Goal: Task Accomplishment & Management: Complete application form

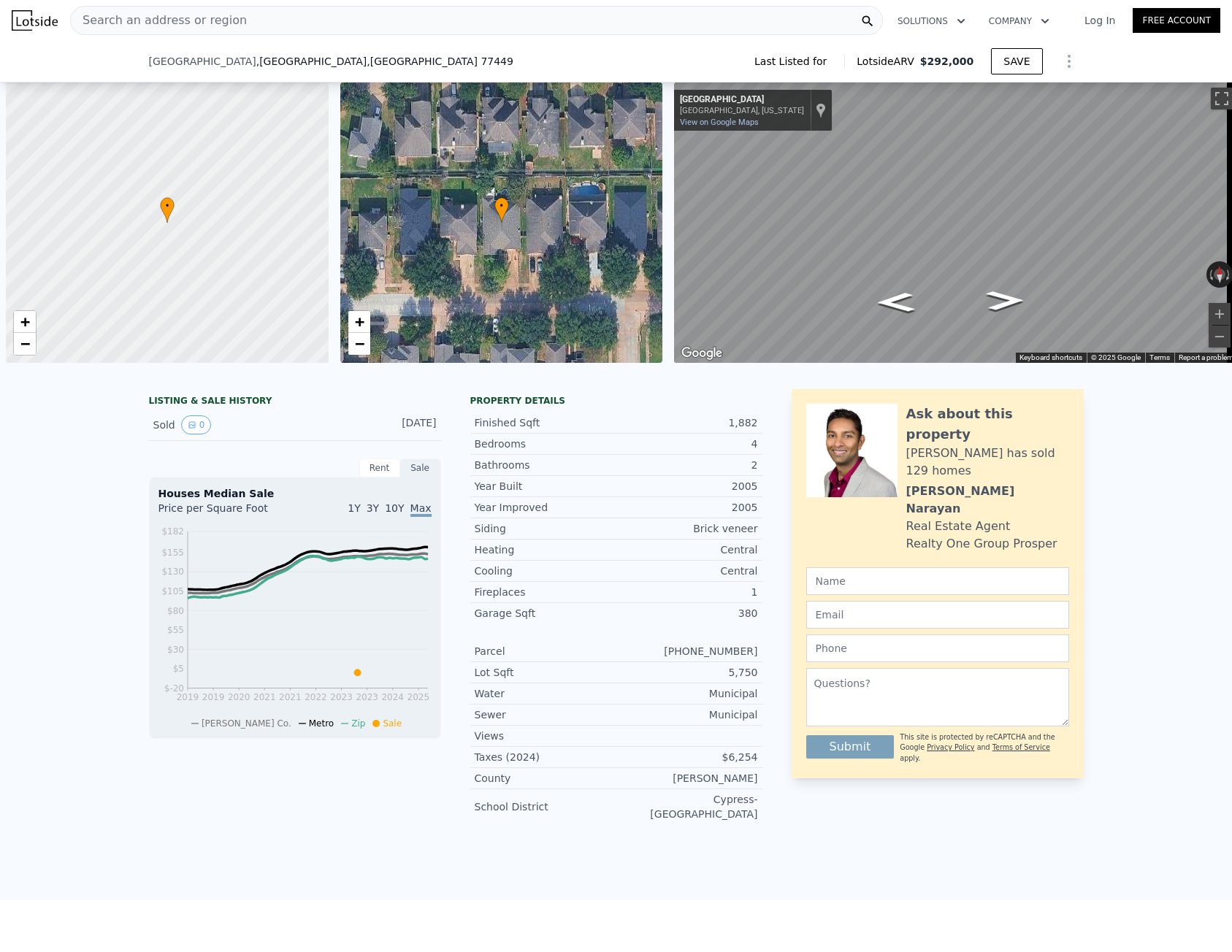
scroll to position [0, 6]
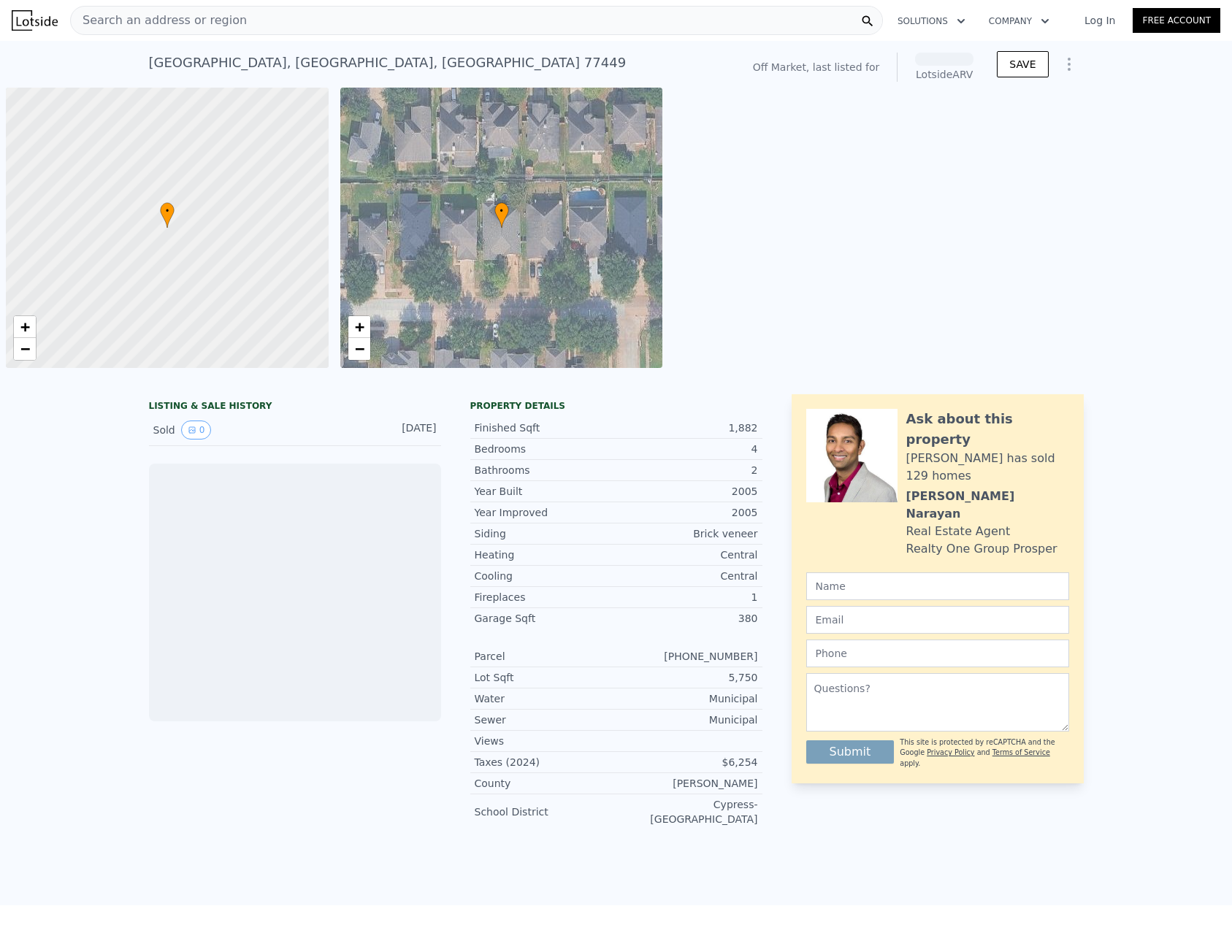
scroll to position [0, 6]
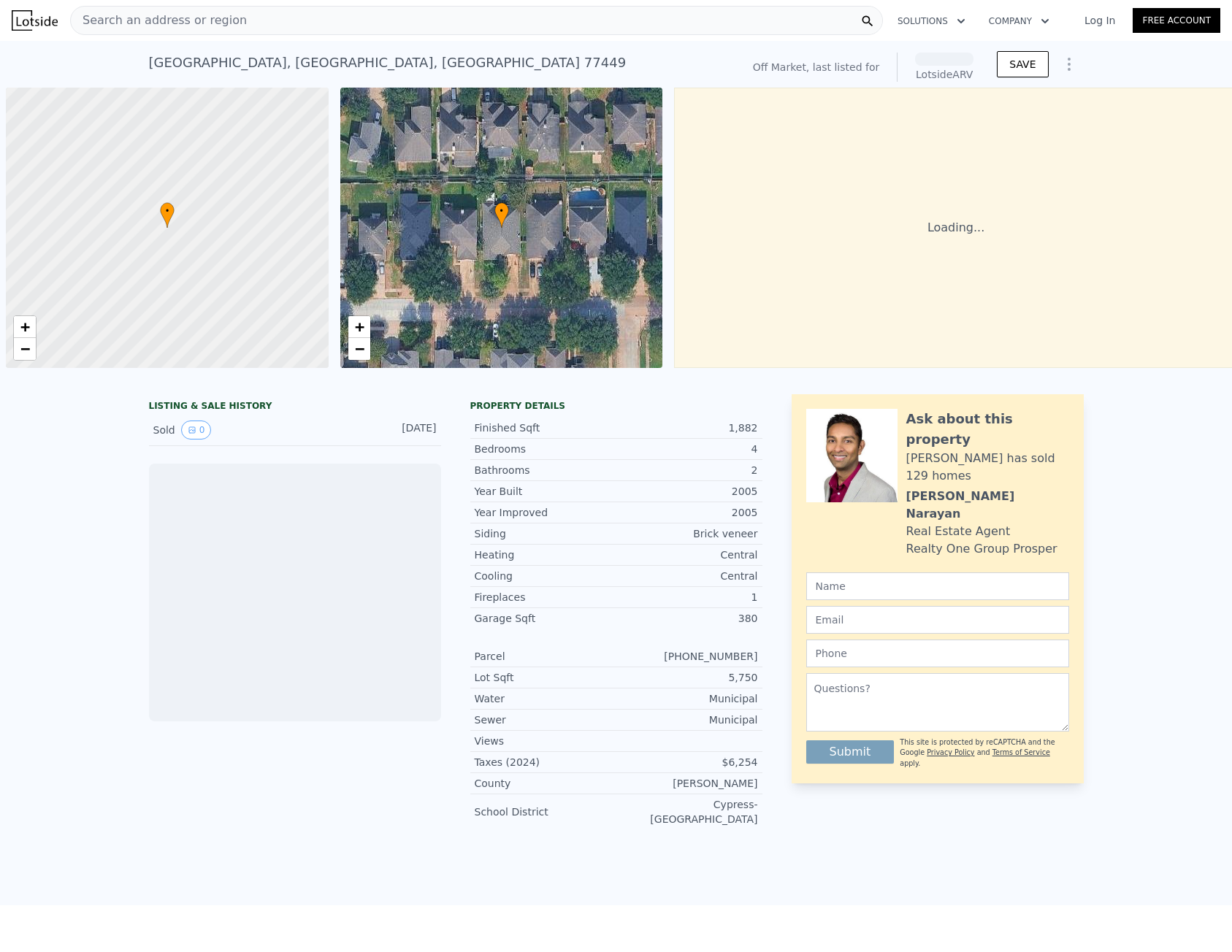
scroll to position [0, 6]
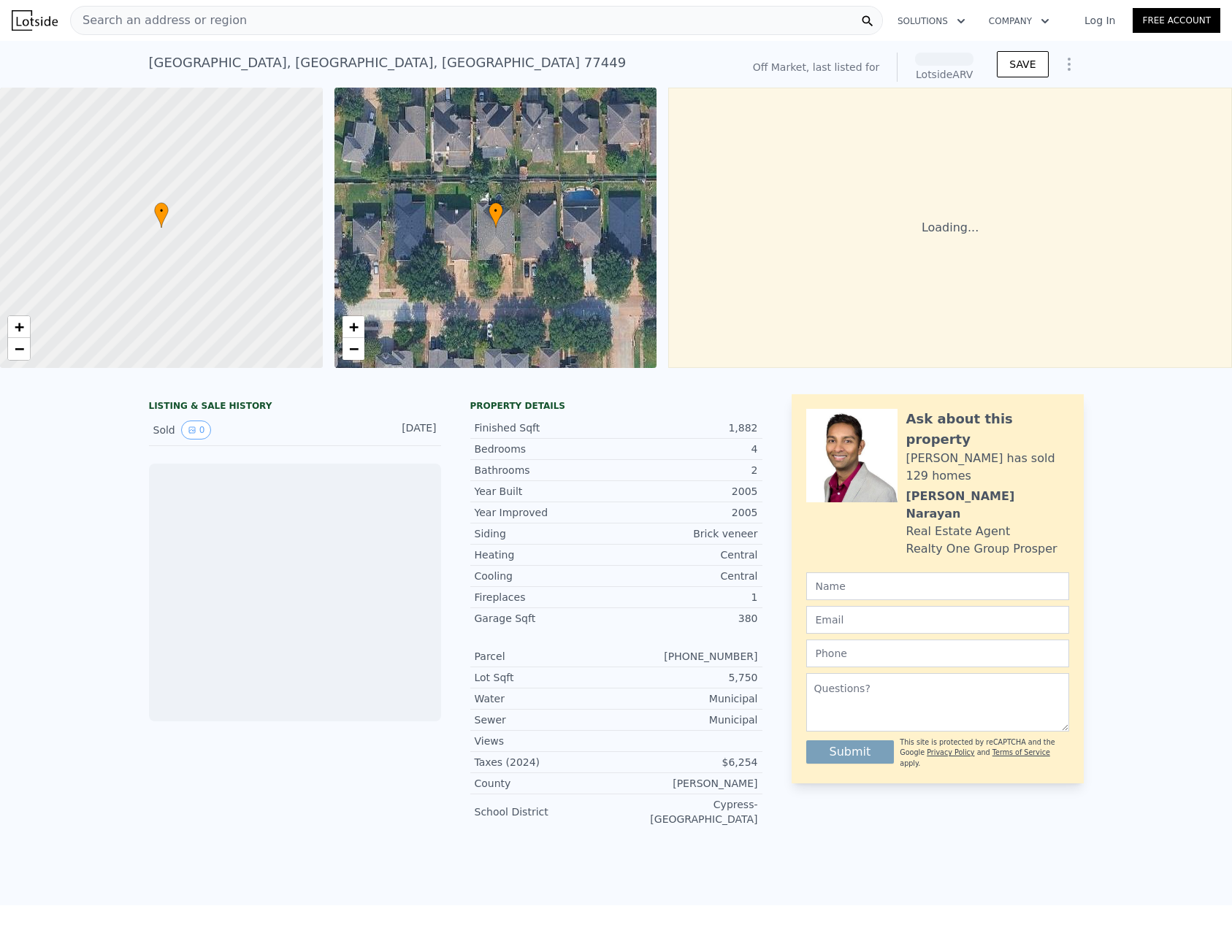
click at [46, 22] on img at bounding box center [35, 20] width 46 height 20
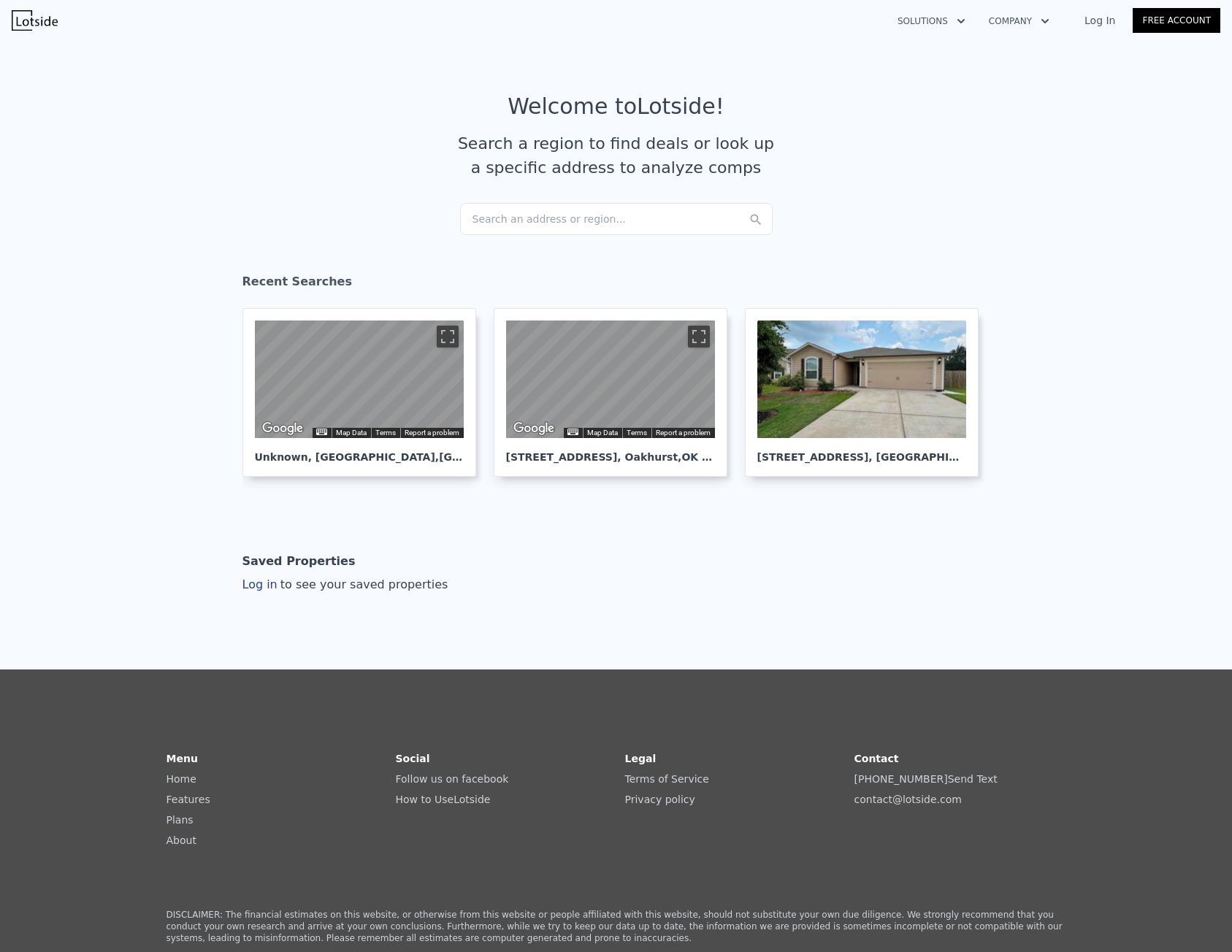
click at [1100, 21] on link "Log In" at bounding box center [1099, 20] width 65 height 14
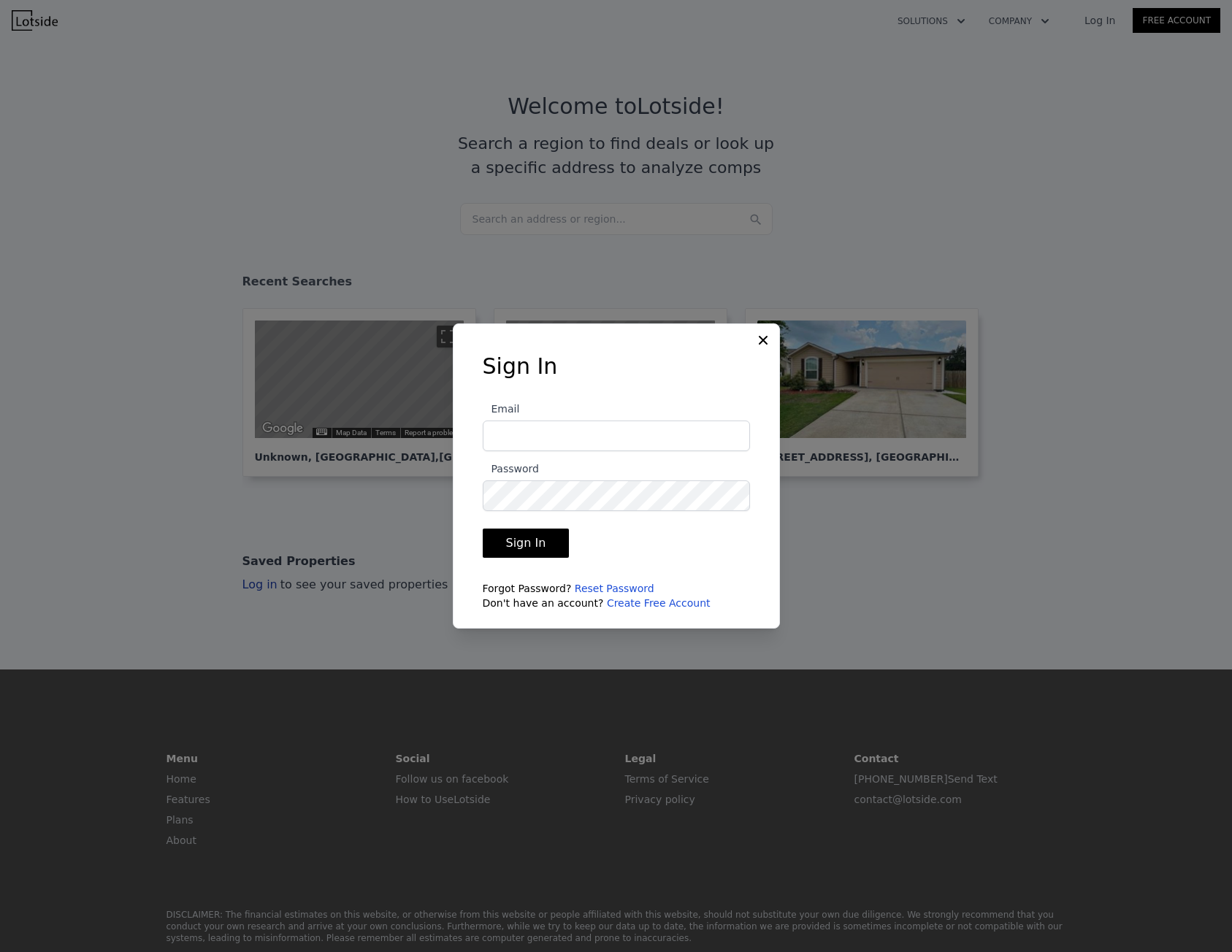
click at [697, 431] on input "Email" at bounding box center [616, 436] width 267 height 31
type input "austin@stwhomebuyers.com"
